Goal: Task Accomplishment & Management: Manage account settings

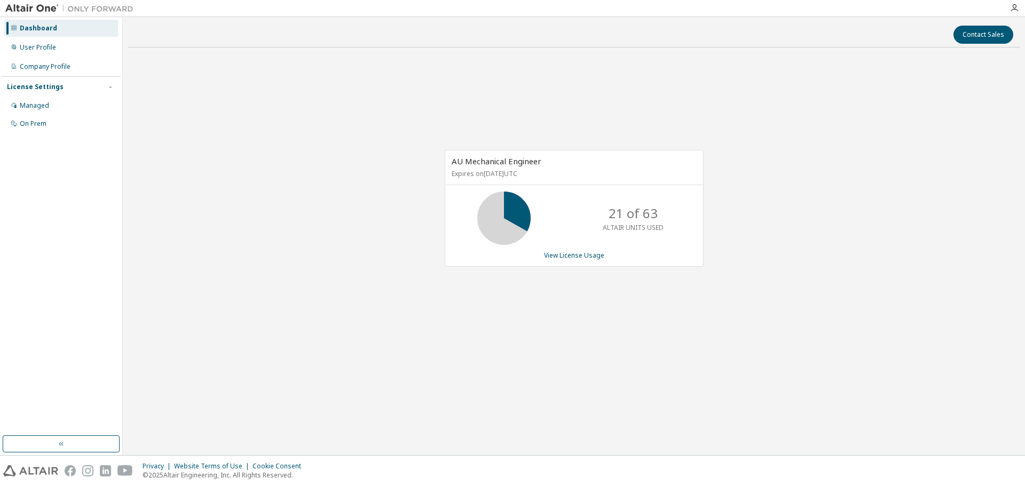
click at [1014, 6] on icon "button" at bounding box center [1014, 8] width 9 height 9
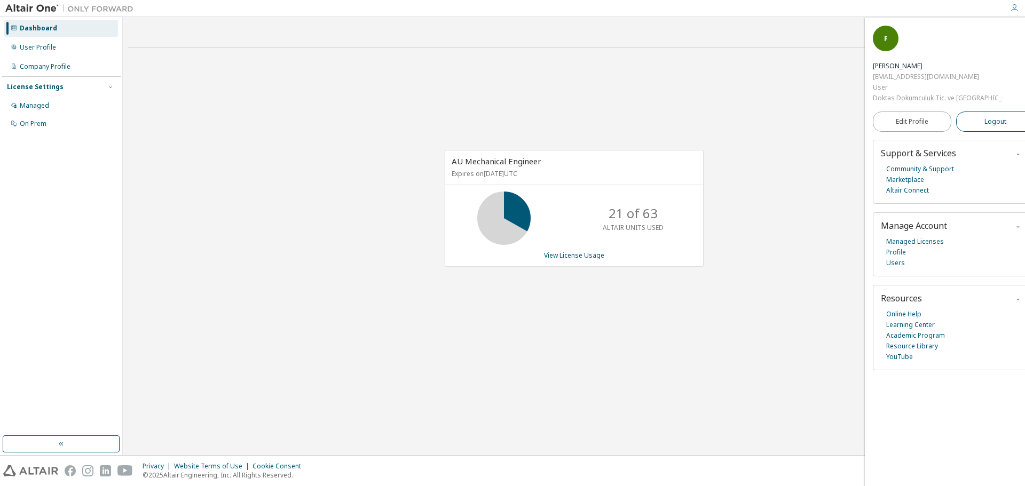
click at [991, 112] on button "Logout" at bounding box center [995, 122] width 78 height 20
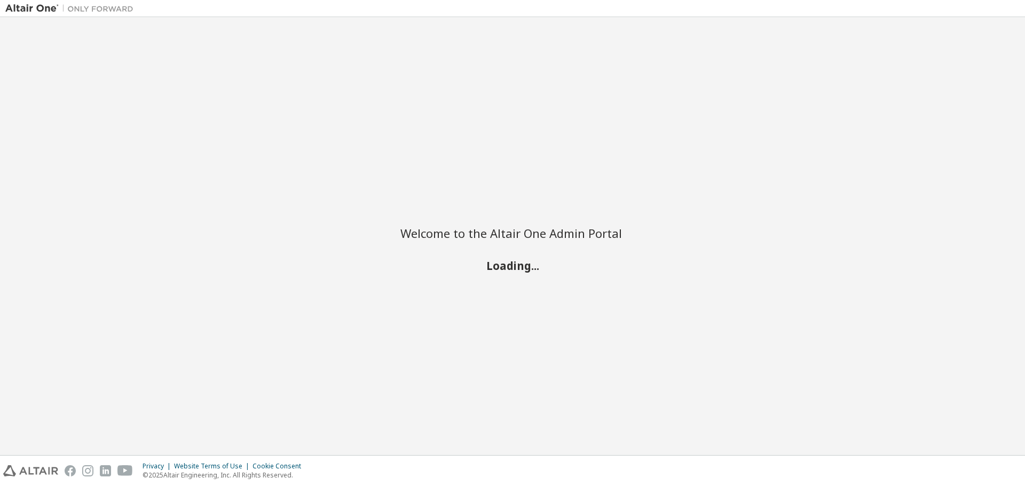
click at [993, 93] on div "Welcome to the Altair One Admin Portal Loading..." at bounding box center [512, 236] width 1014 height 428
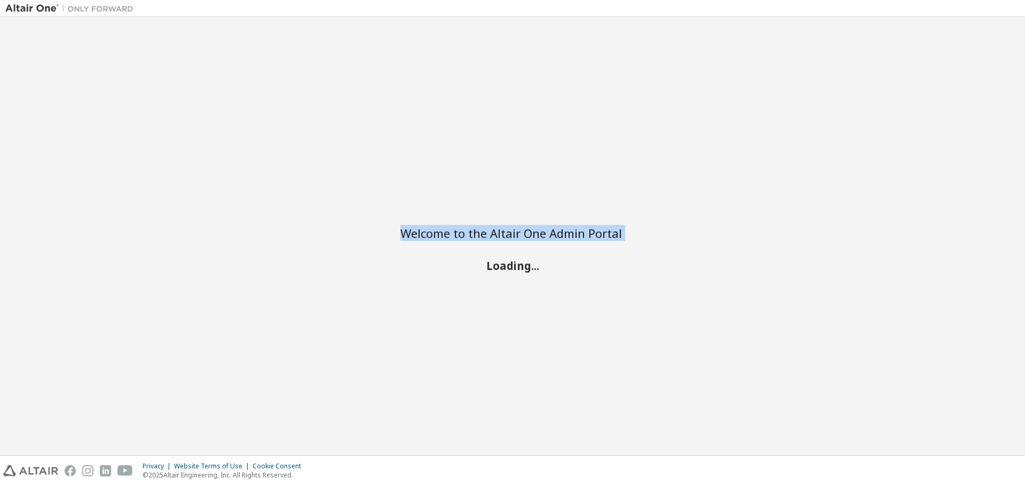
click at [993, 93] on div "Welcome to the Altair One Admin Portal Loading..." at bounding box center [512, 236] width 1014 height 428
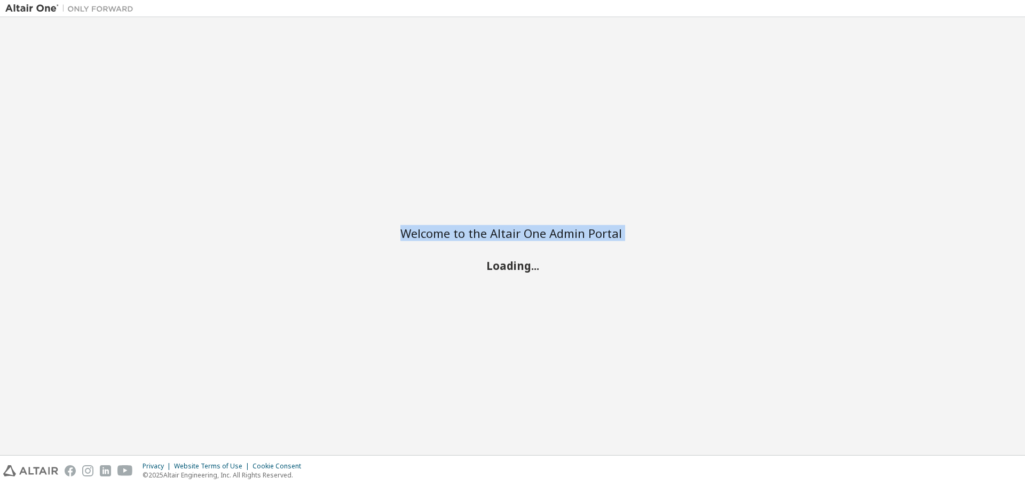
click at [993, 93] on div "Welcome to the Altair One Admin Portal Loading..." at bounding box center [512, 236] width 1014 height 428
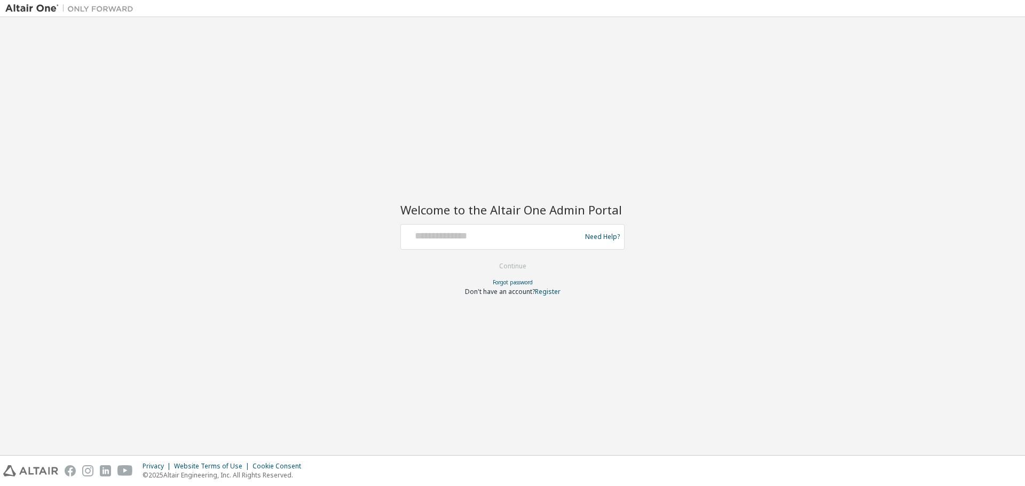
click at [989, 92] on div "Welcome to the Altair One Admin Portal Need Help? Please make sure that you pro…" at bounding box center [512, 236] width 1014 height 428
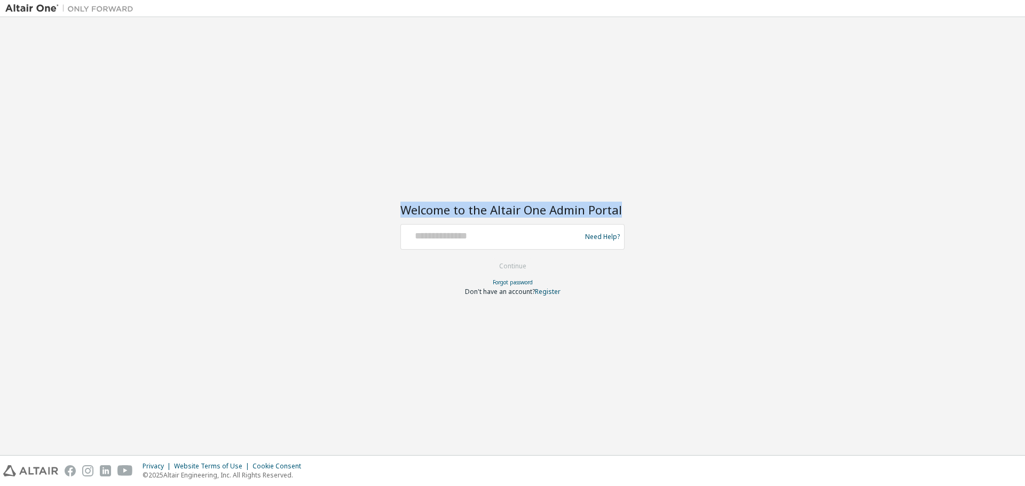
click at [989, 92] on div "Welcome to the Altair One Admin Portal Need Help? Please make sure that you pro…" at bounding box center [512, 236] width 1014 height 428
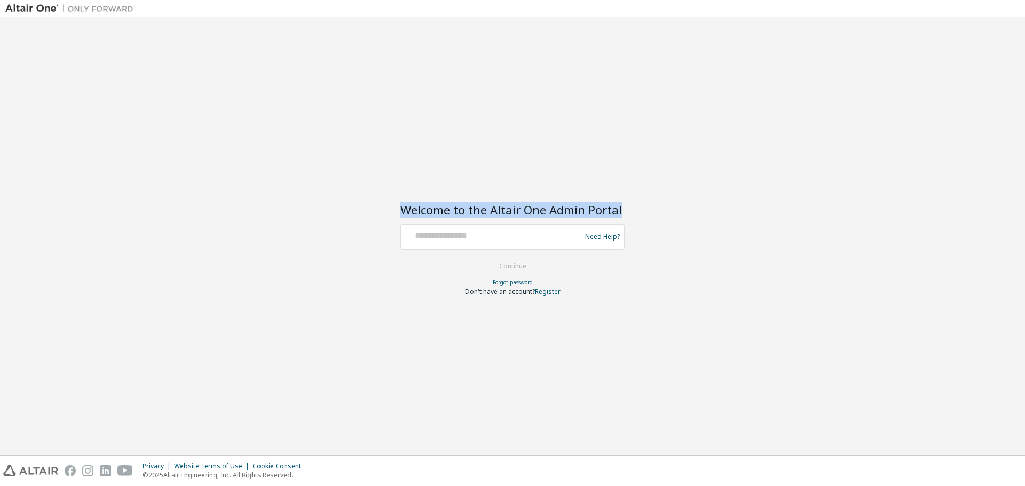
click at [989, 92] on div "Welcome to the Altair One Admin Portal Need Help? Please make sure that you pro…" at bounding box center [512, 236] width 1014 height 428
